Goal: Task Accomplishment & Management: Use online tool/utility

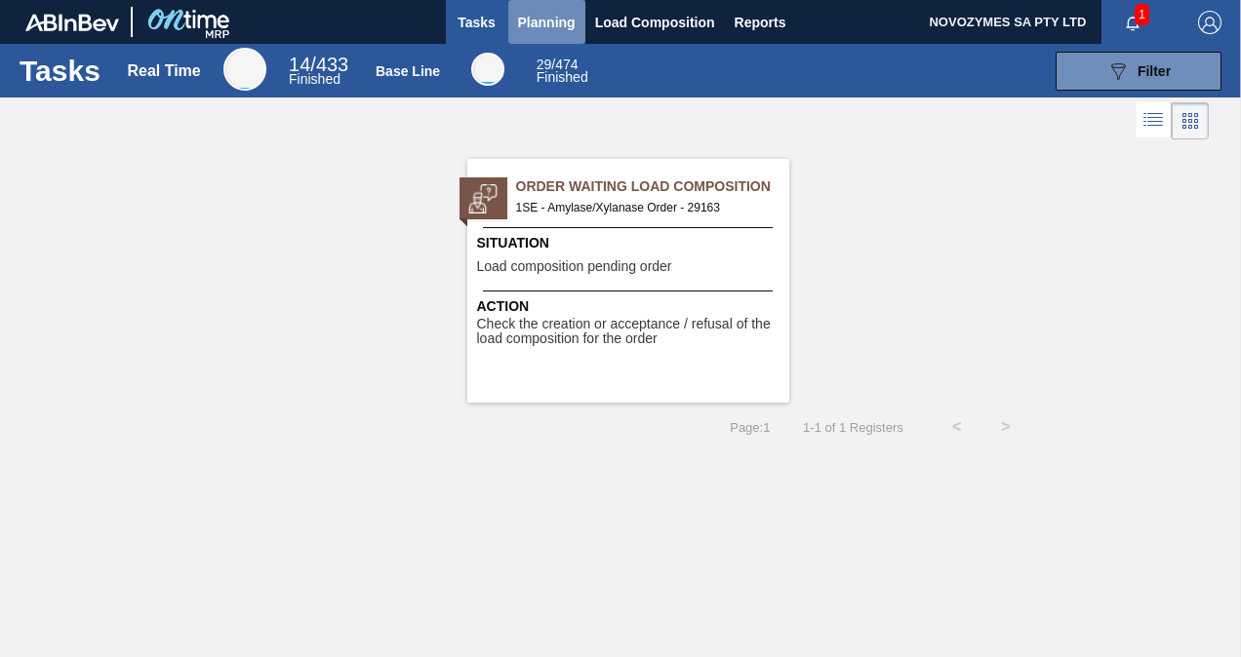
click at [552, 23] on span "Planning" at bounding box center [547, 22] width 58 height 23
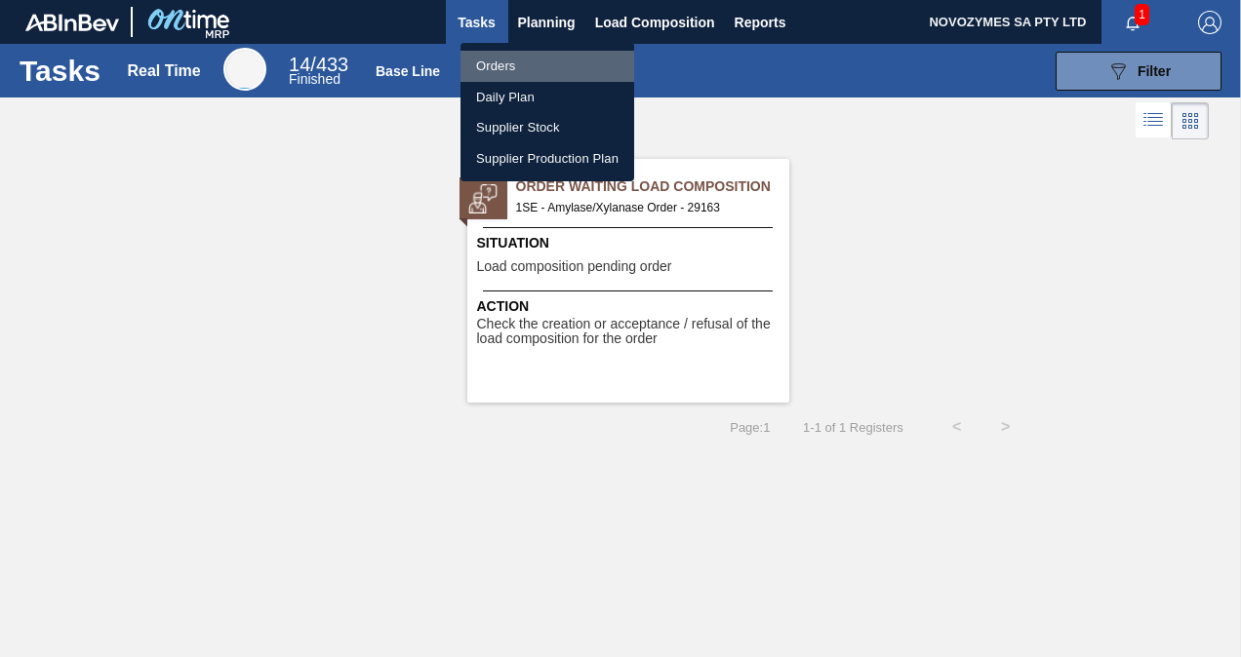
click at [514, 62] on li "Orders" at bounding box center [547, 66] width 174 height 31
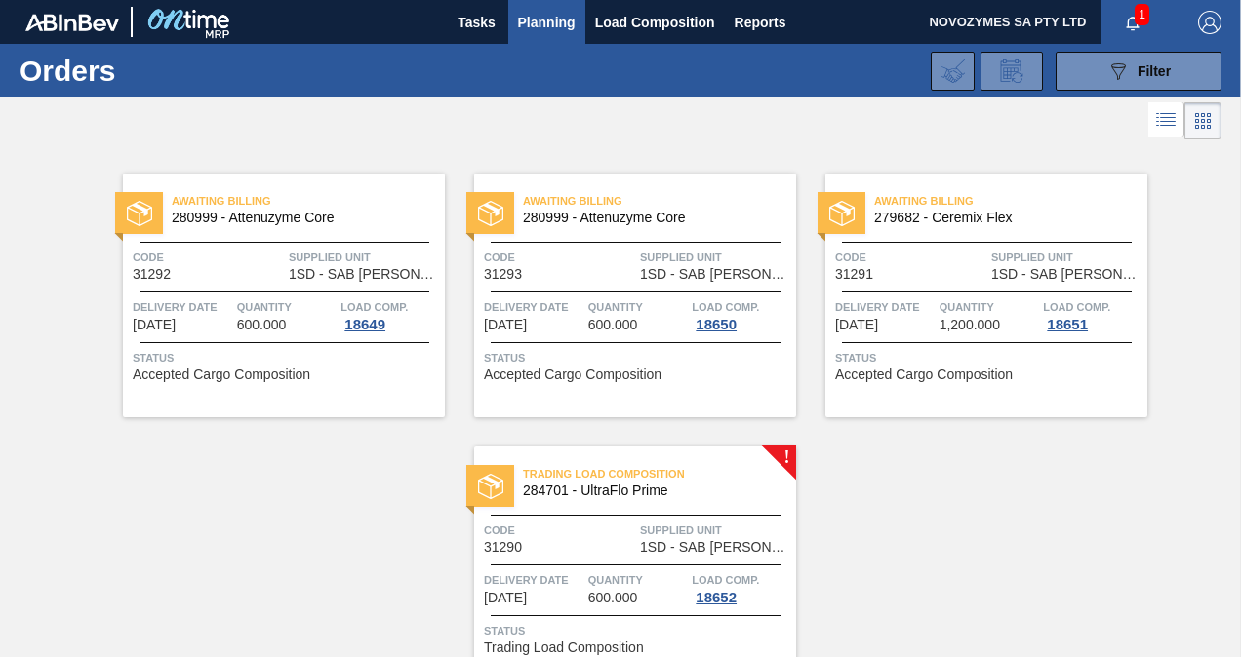
click at [751, 480] on span "Trading Load Composition" at bounding box center [659, 474] width 273 height 20
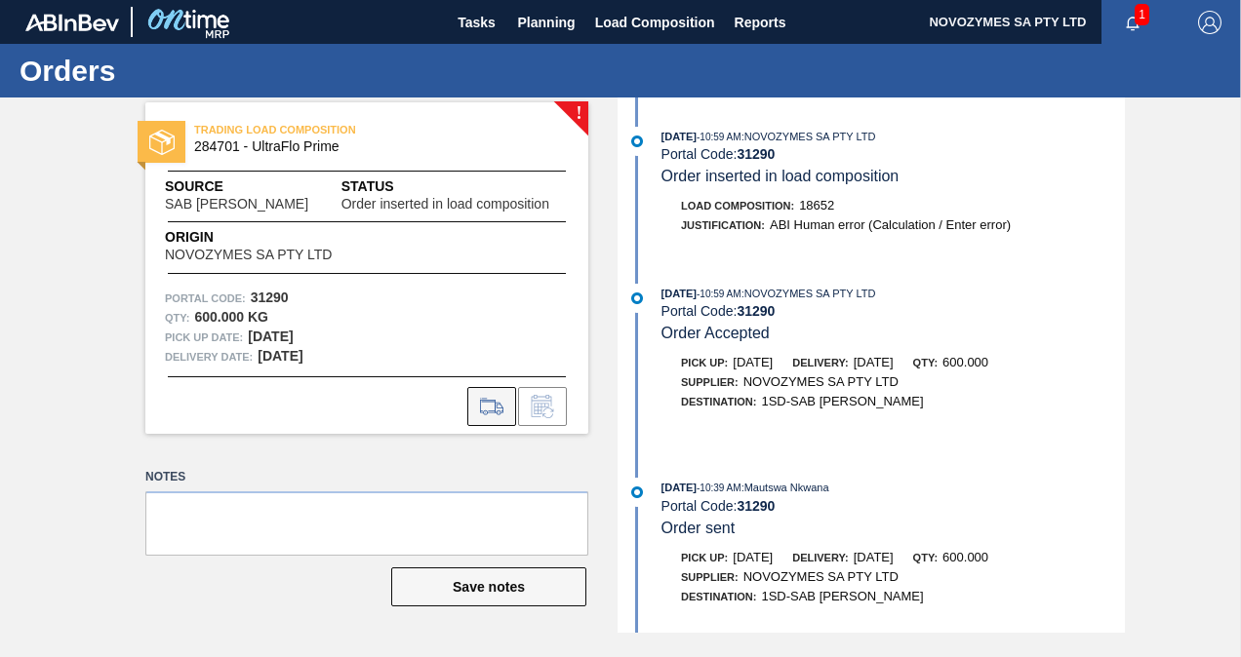
click at [494, 411] on icon at bounding box center [491, 405] width 23 height 15
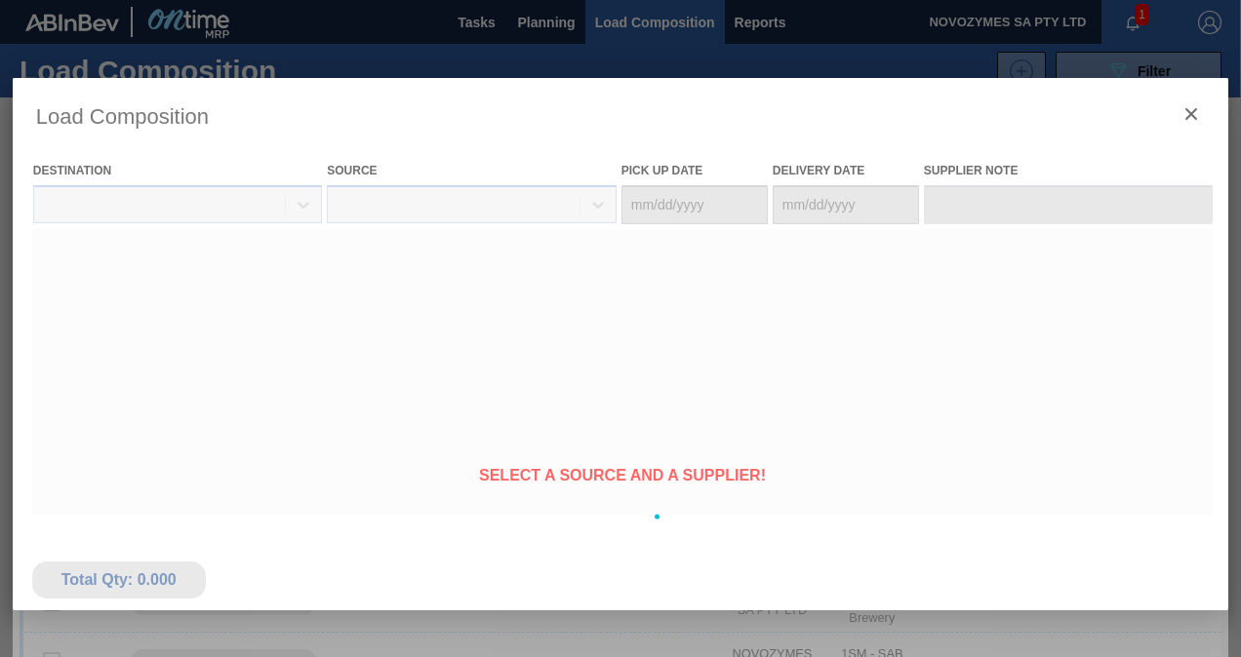
type Date "[DATE]"
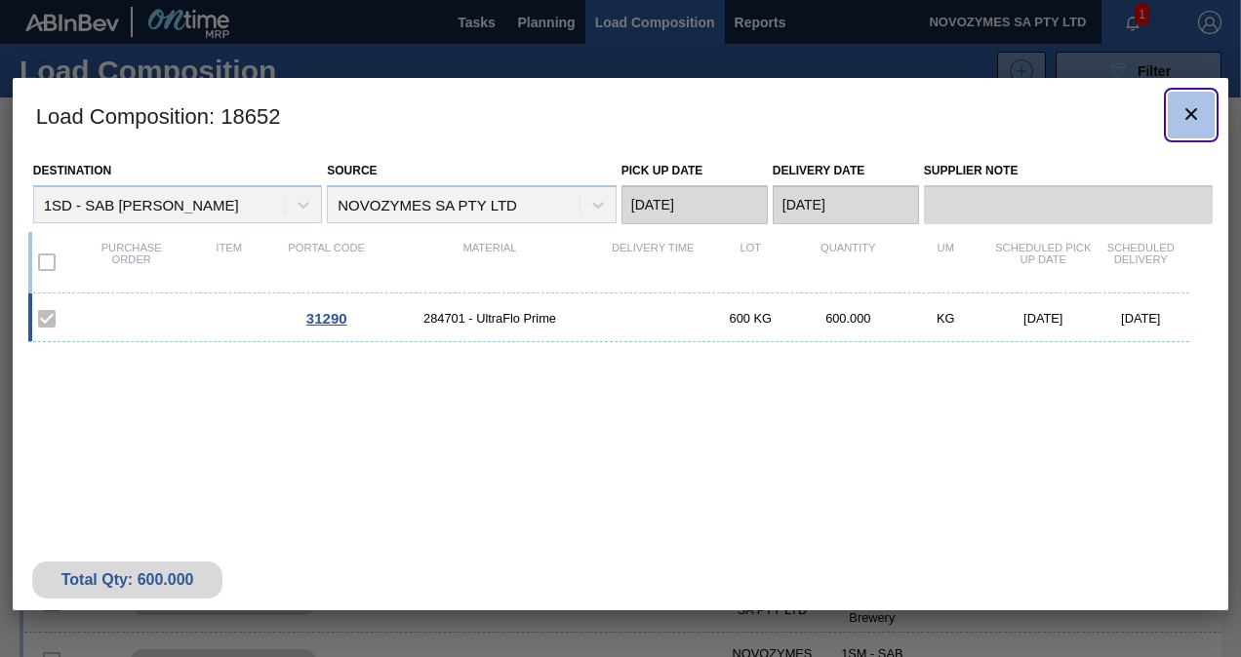
click at [1188, 118] on icon "botão de ícone" at bounding box center [1190, 113] width 23 height 23
